Goal: Task Accomplishment & Management: Use online tool/utility

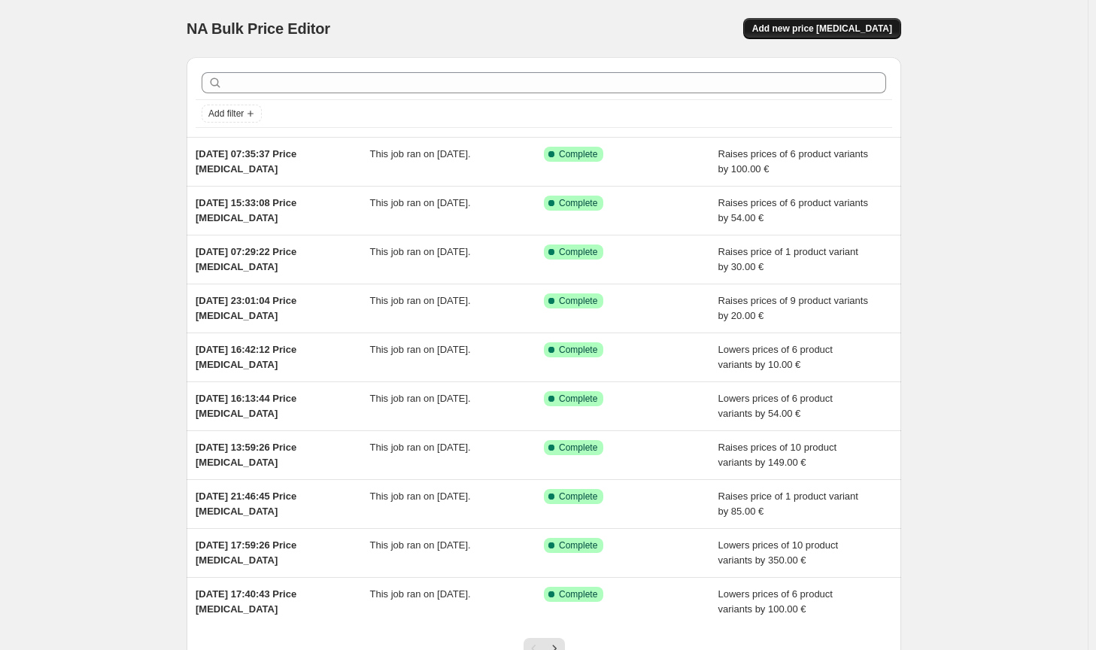
click at [848, 25] on span "Add new price [MEDICAL_DATA]" at bounding box center [822, 29] width 140 height 12
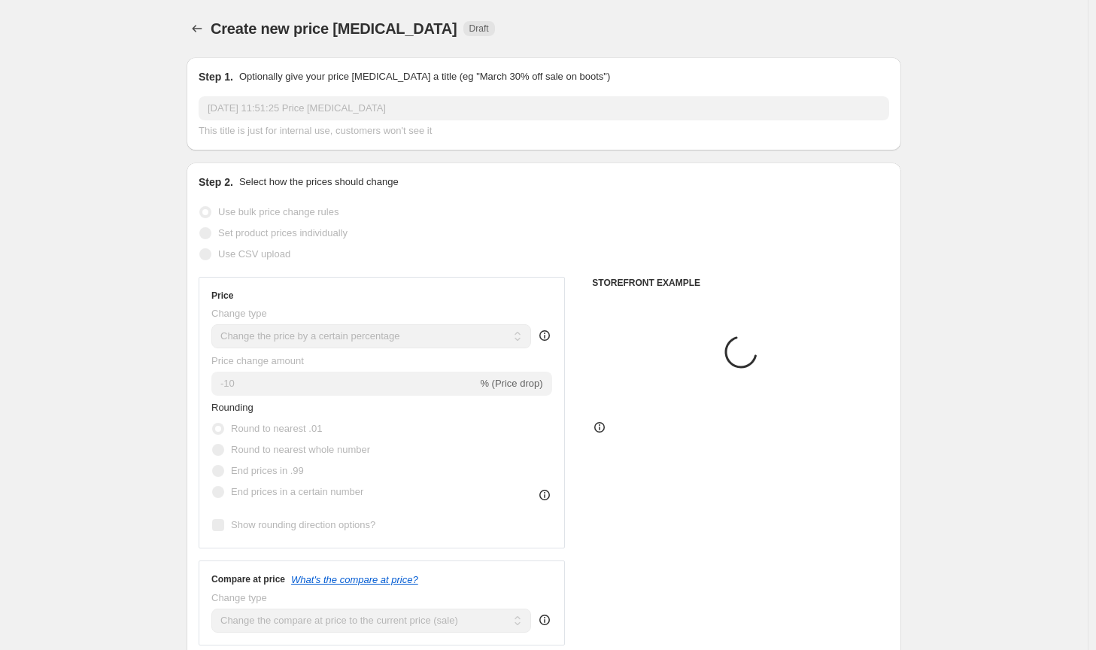
click at [365, 337] on select "Change the price to a certain amount Change the price by a certain amount Chang…" at bounding box center [371, 336] width 320 height 24
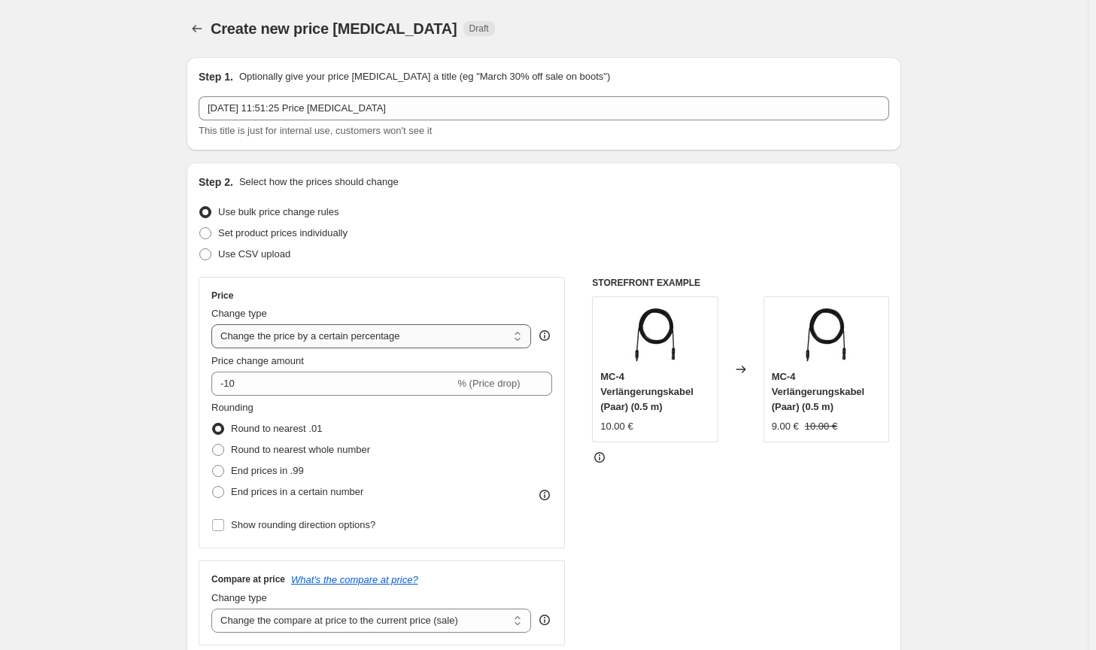
select select "by"
click at [214, 324] on select "Change the price to a certain amount Change the price by a certain amount Chang…" at bounding box center [371, 336] width 320 height 24
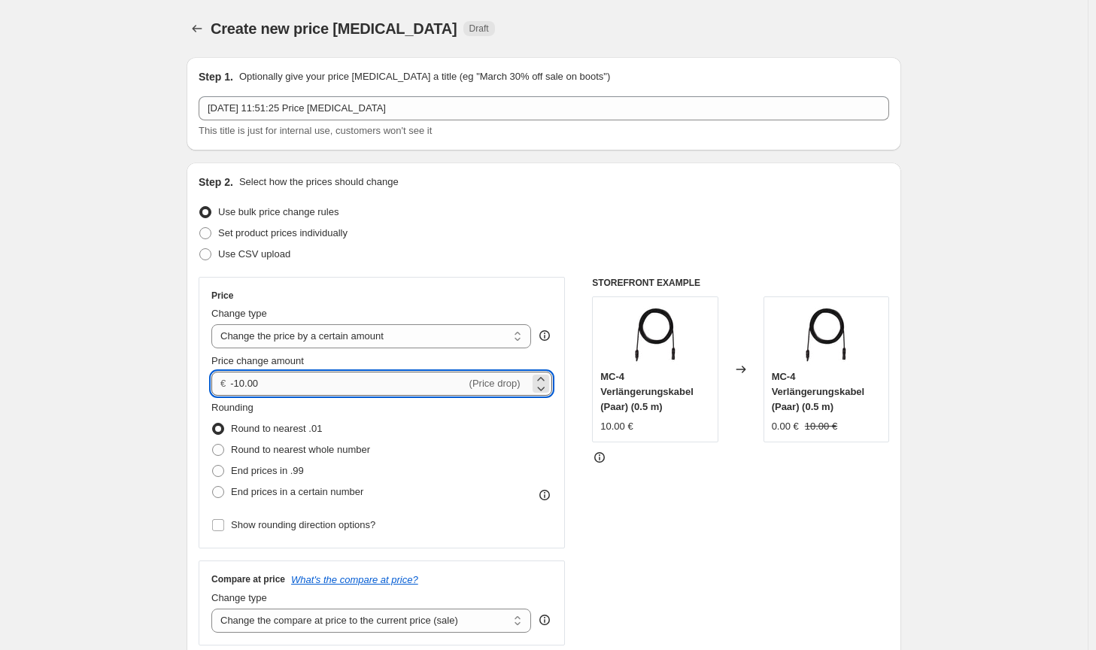
drag, startPoint x: 303, startPoint y: 381, endPoint x: 240, endPoint y: 383, distance: 63.2
click at [240, 383] on input "-10.00" at bounding box center [347, 384] width 235 height 24
type input "-200.00"
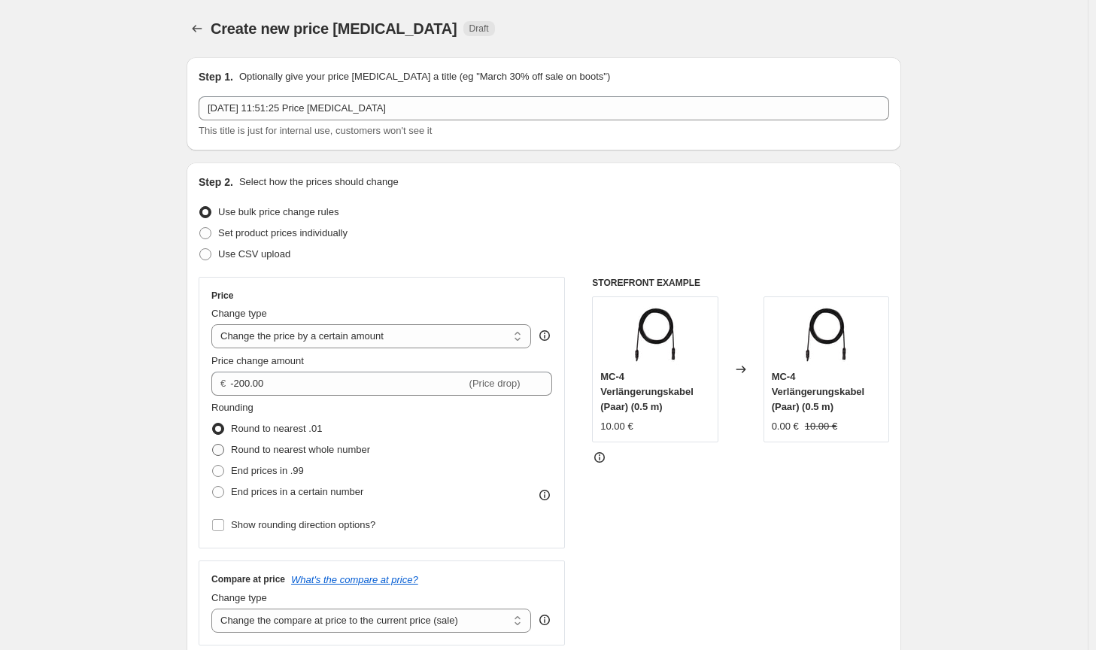
click at [287, 451] on span "Round to nearest whole number" at bounding box center [300, 449] width 139 height 11
click at [213, 445] on input "Round to nearest whole number" at bounding box center [212, 444] width 1 height 1
radio input "true"
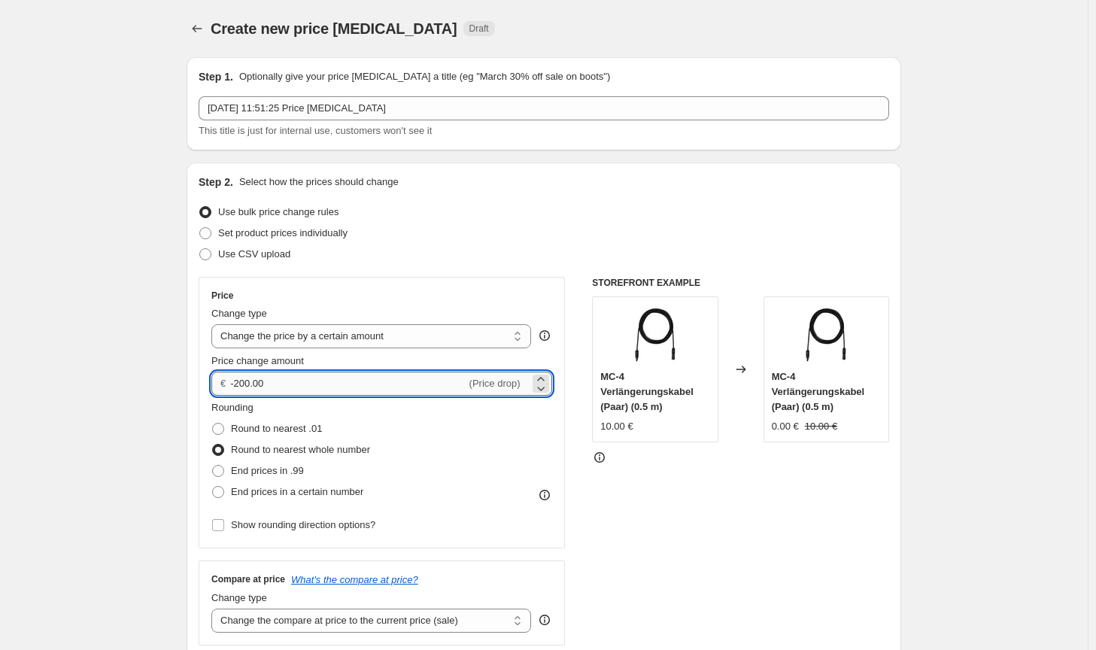
click at [241, 384] on input "-200.00" at bounding box center [347, 384] width 235 height 24
type input "-100.00"
click at [393, 621] on select "Change the compare at price to the current price (sale) Change the compare at p…" at bounding box center [371, 621] width 320 height 24
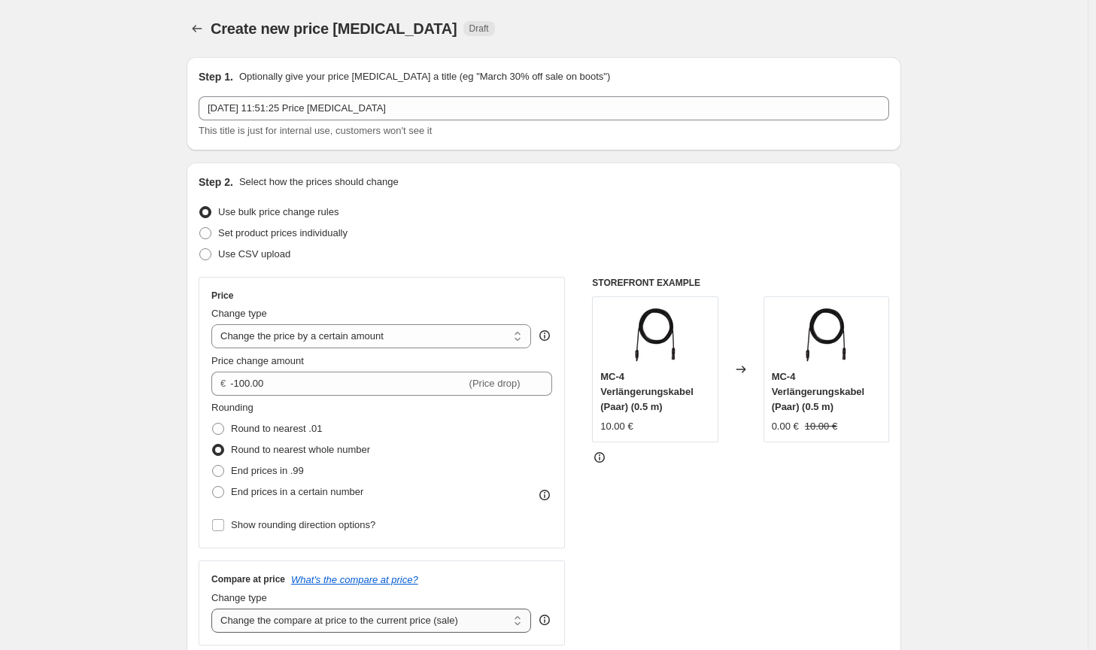
select select "no_change"
click at [214, 609] on select "Change the compare at price to the current price (sale) Change the compare at p…" at bounding box center [371, 621] width 320 height 24
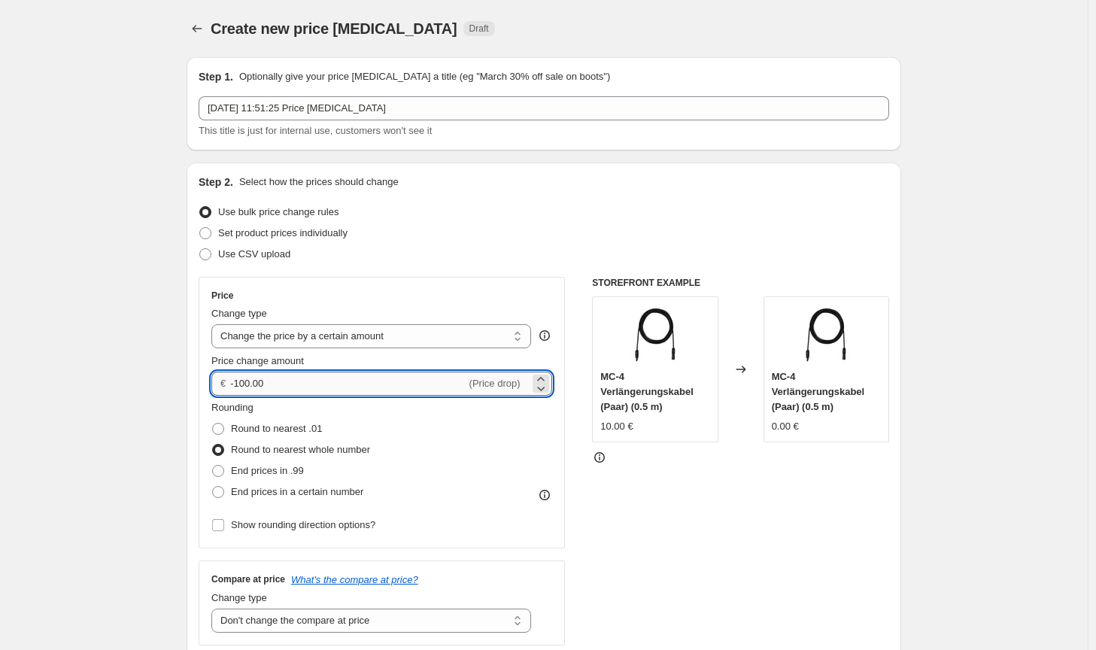
click at [244, 378] on input "-100.00" at bounding box center [347, 384] width 235 height 24
type input "-120.00"
click at [665, 517] on div "STOREFRONT EXAMPLE MC-4 Verlängerungskabel (Paar) (0.5 m) 10.00 € Changed to MC…" at bounding box center [740, 461] width 297 height 369
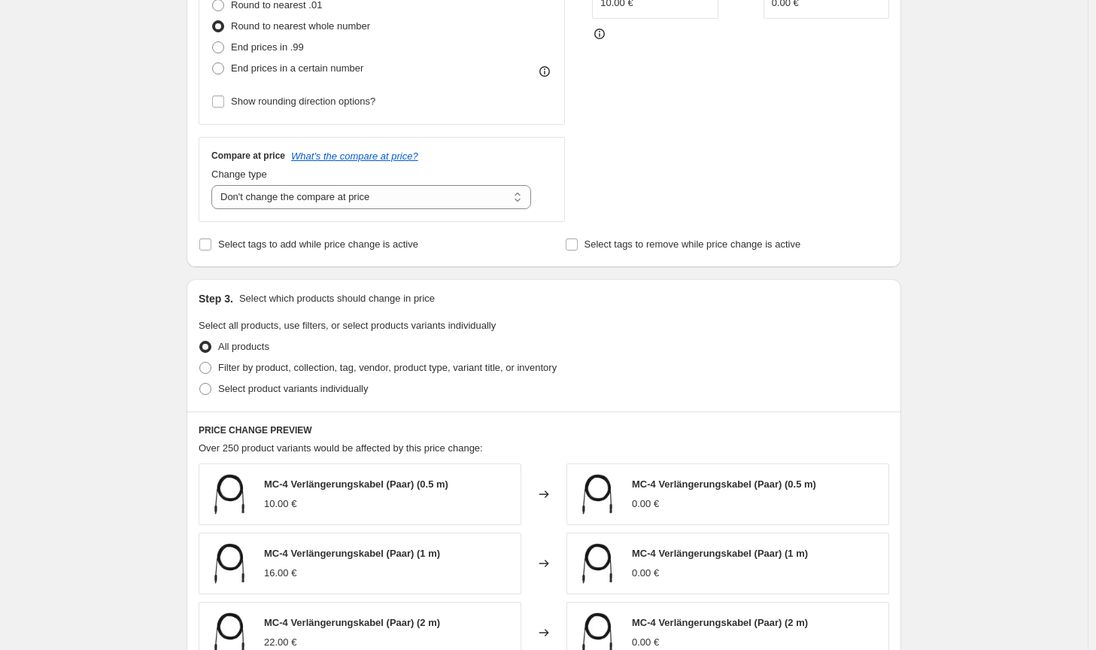
scroll to position [451, 0]
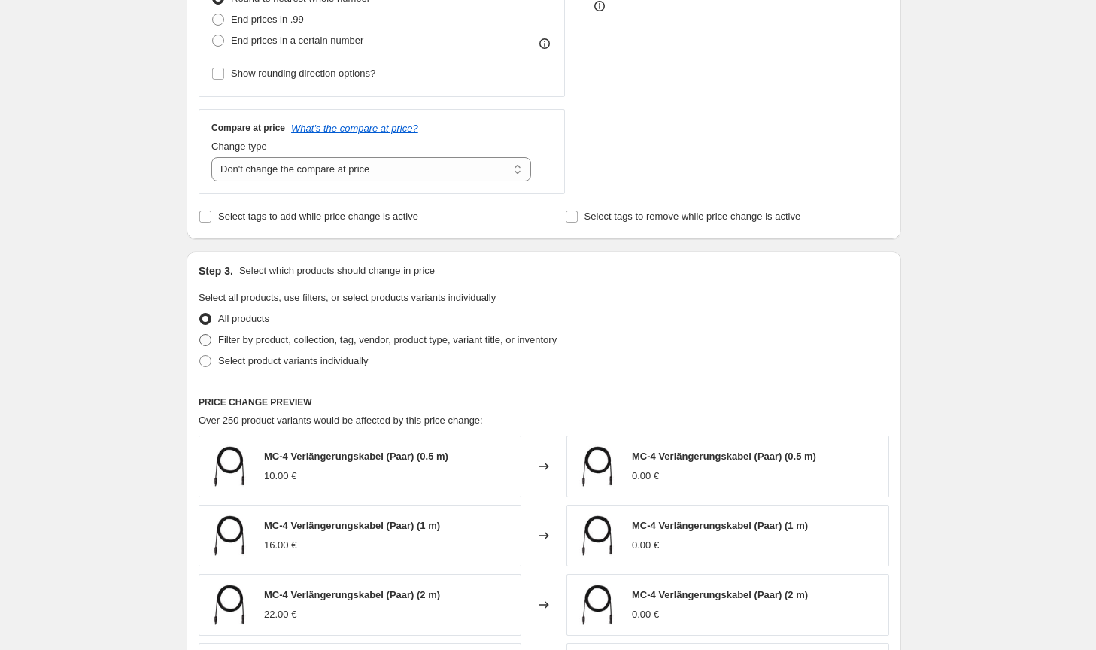
click at [451, 338] on span "Filter by product, collection, tag, vendor, product type, variant title, or inv…" at bounding box center [387, 339] width 339 height 11
click at [200, 335] on input "Filter by product, collection, tag, vendor, product type, variant title, or inv…" at bounding box center [199, 334] width 1 height 1
radio input "true"
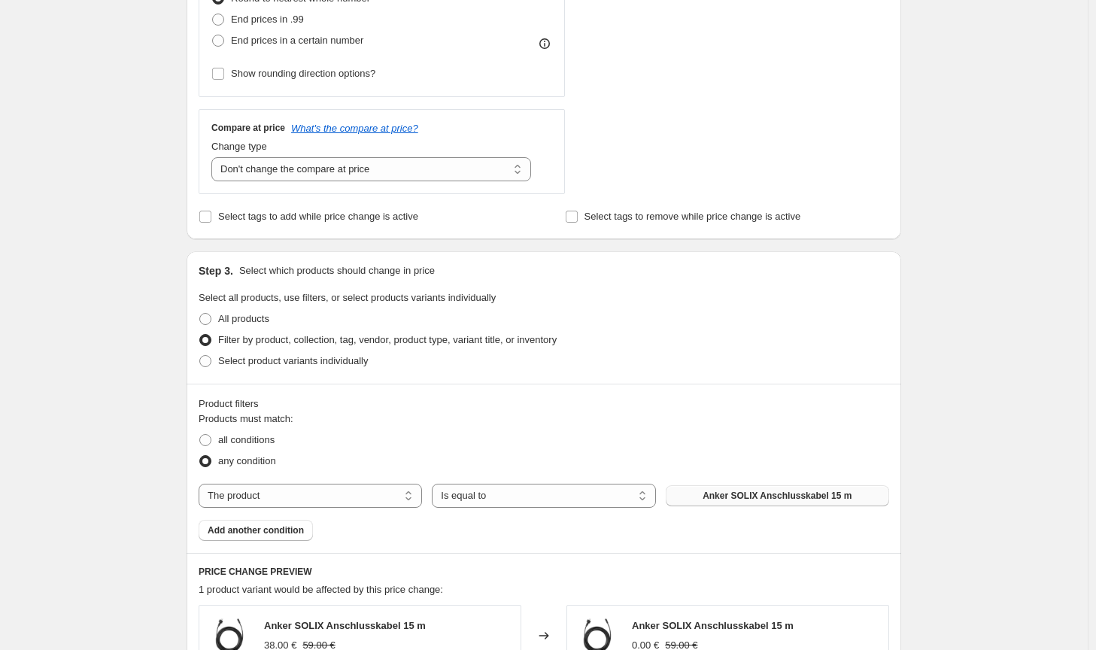
click at [727, 497] on span "Anker SOLIX Anschlusskabel 15 m" at bounding box center [777, 496] width 149 height 12
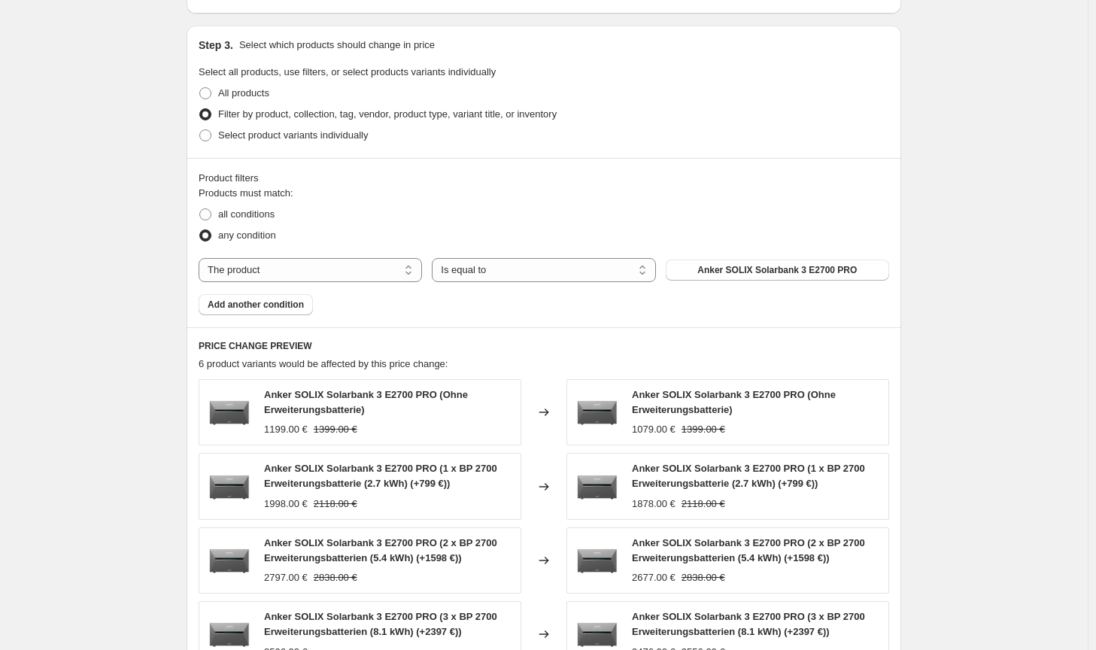
scroll to position [1046, 0]
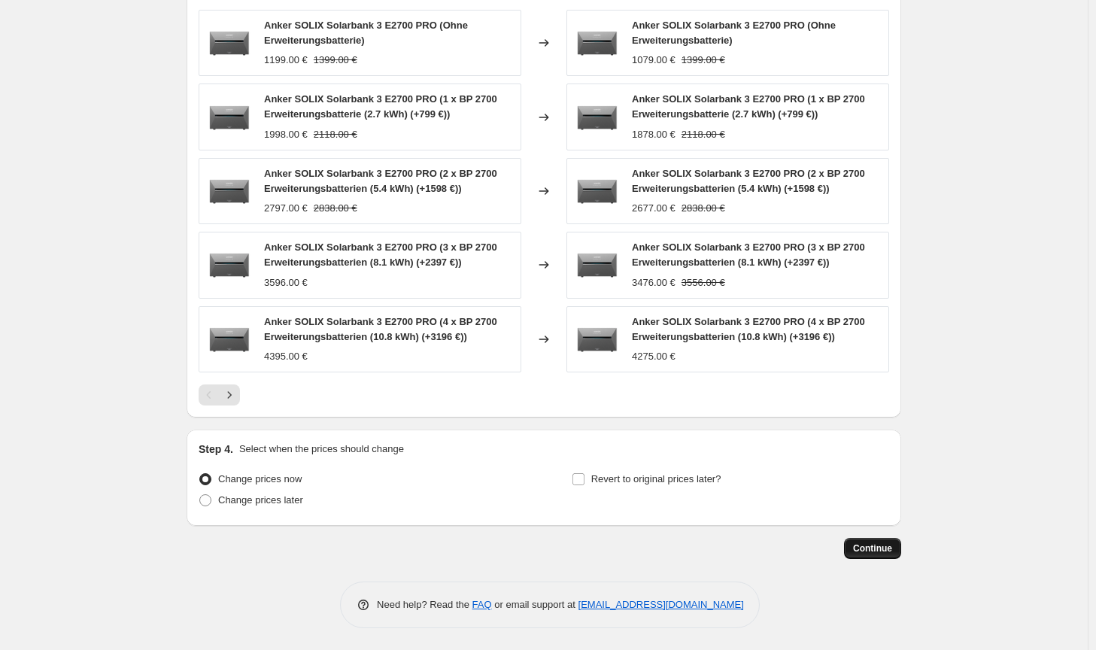
click at [874, 553] on span "Continue" at bounding box center [872, 548] width 39 height 12
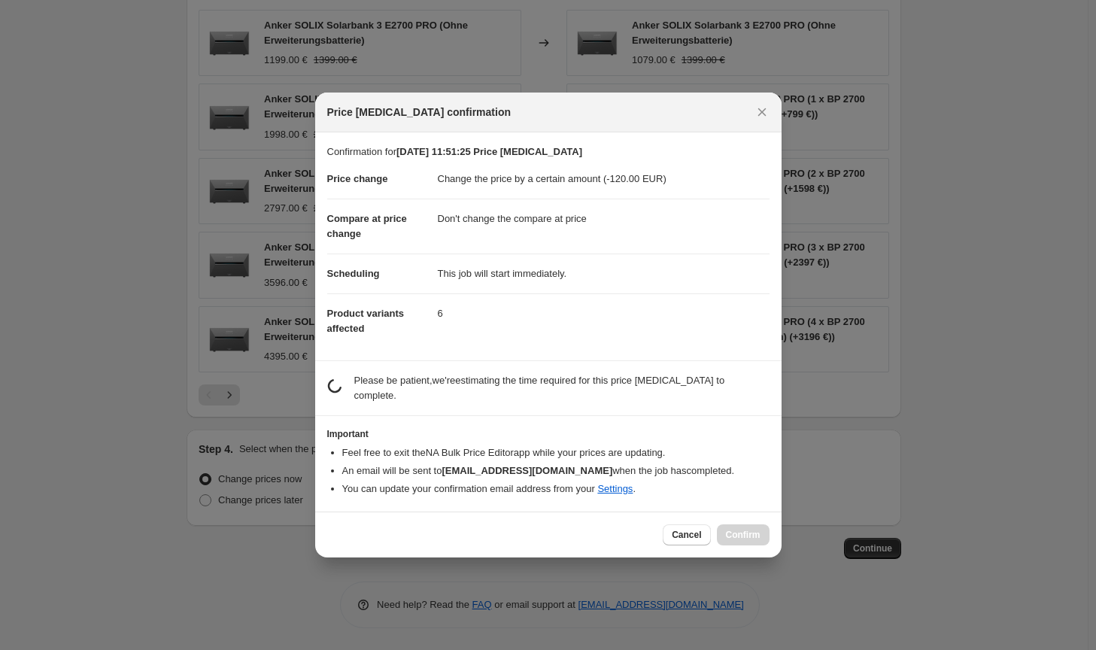
click at [760, 535] on div "Cancel Confirm" at bounding box center [716, 534] width 106 height 21
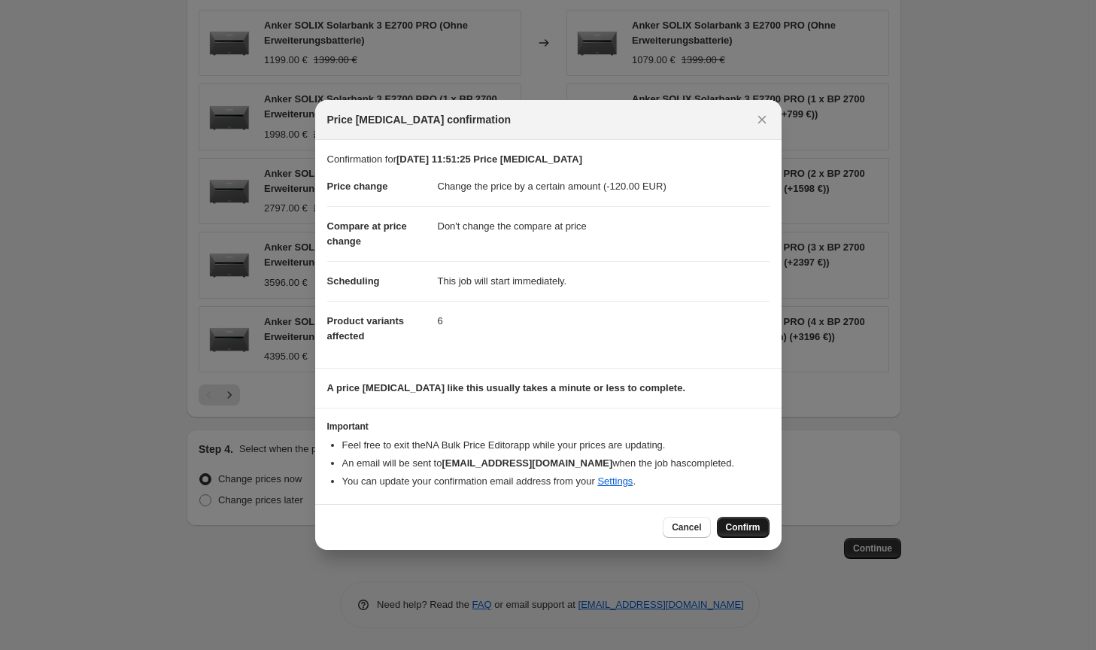
click at [755, 526] on span "Confirm" at bounding box center [743, 527] width 35 height 12
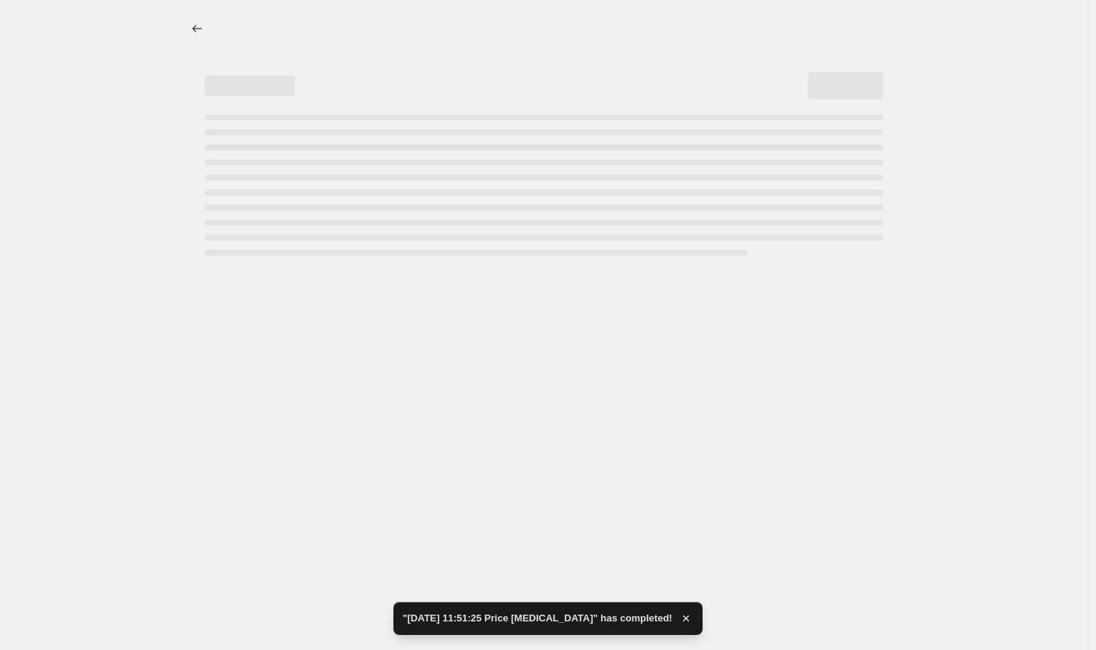
select select "by"
select select "no_change"
